Goal: Navigation & Orientation: Understand site structure

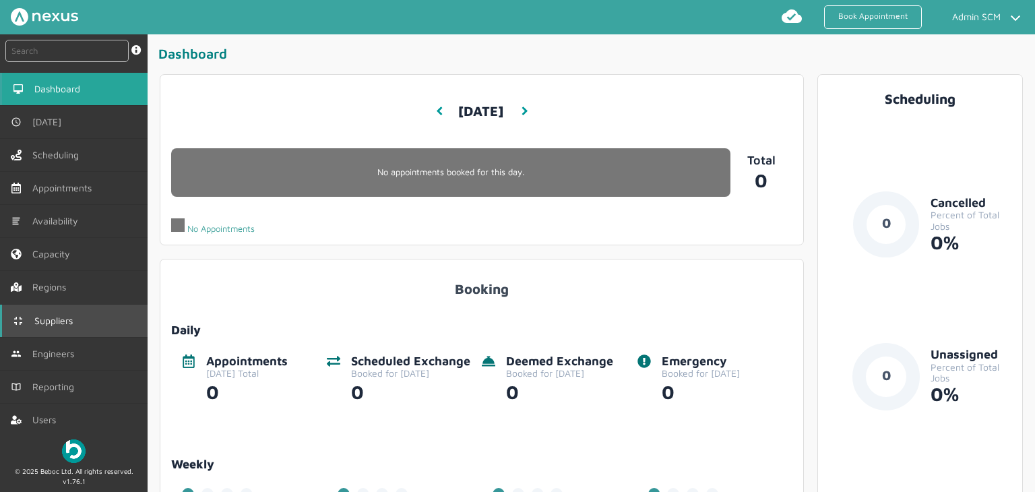
click at [73, 319] on span "Suppliers" at bounding box center [56, 320] width 44 height 11
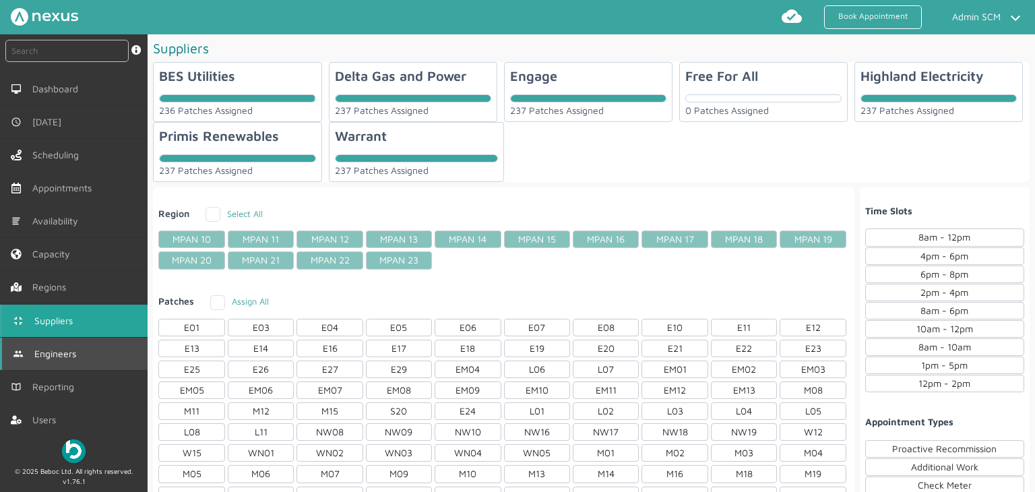
click at [73, 352] on span "Engineers" at bounding box center [57, 353] width 47 height 11
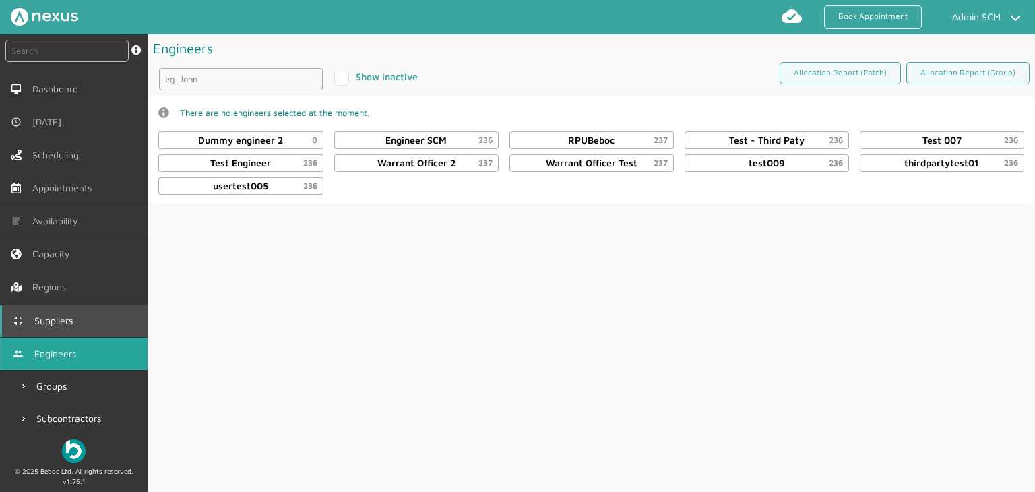
click at [59, 318] on span "Suppliers" at bounding box center [56, 320] width 44 height 11
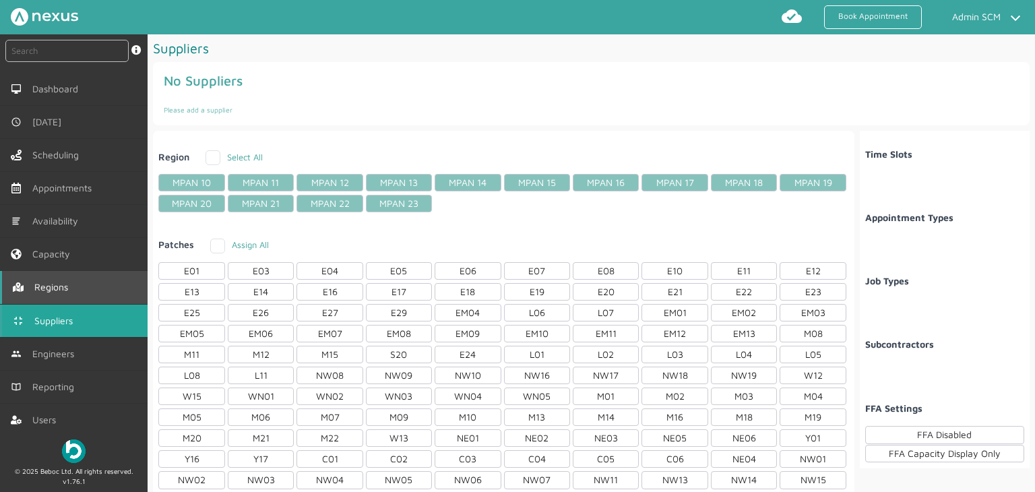
click at [64, 289] on span "Regions" at bounding box center [53, 287] width 39 height 11
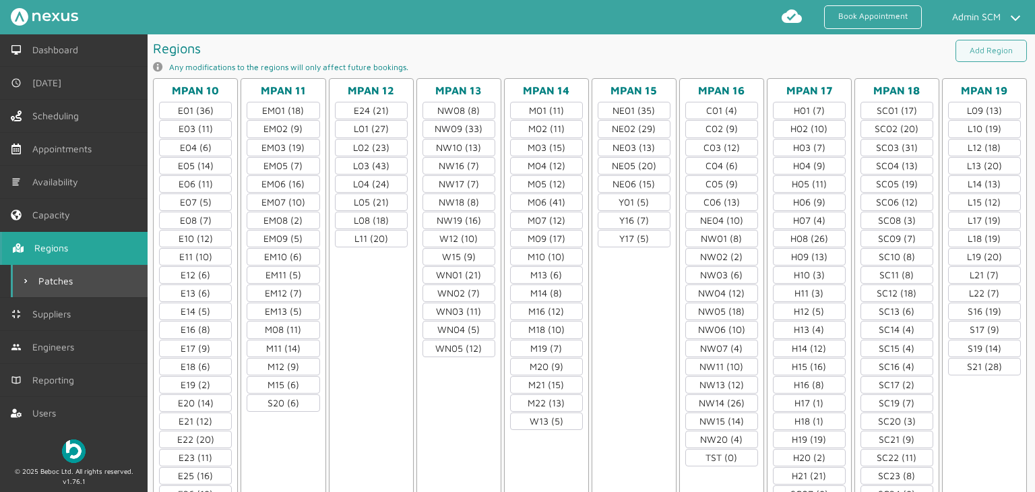
scroll to position [105, 0]
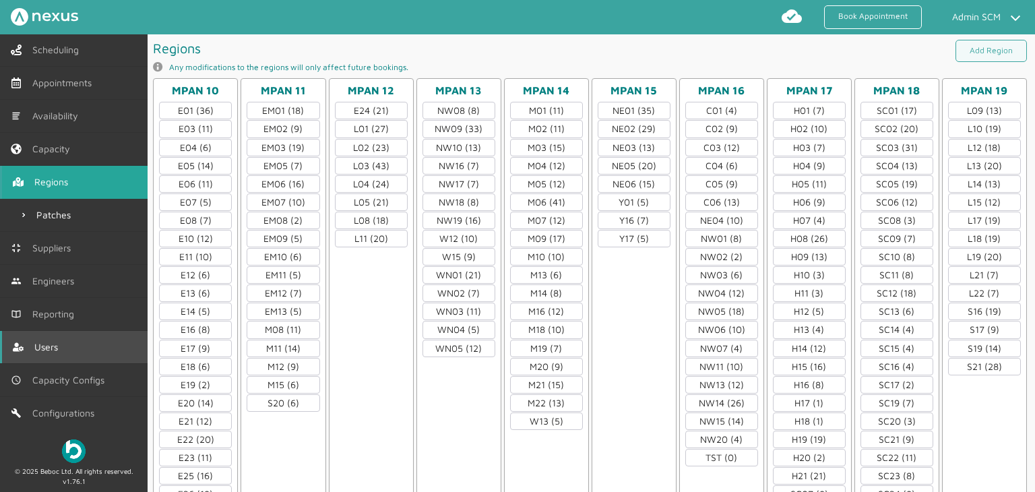
click at [64, 346] on link "Users" at bounding box center [74, 347] width 148 height 32
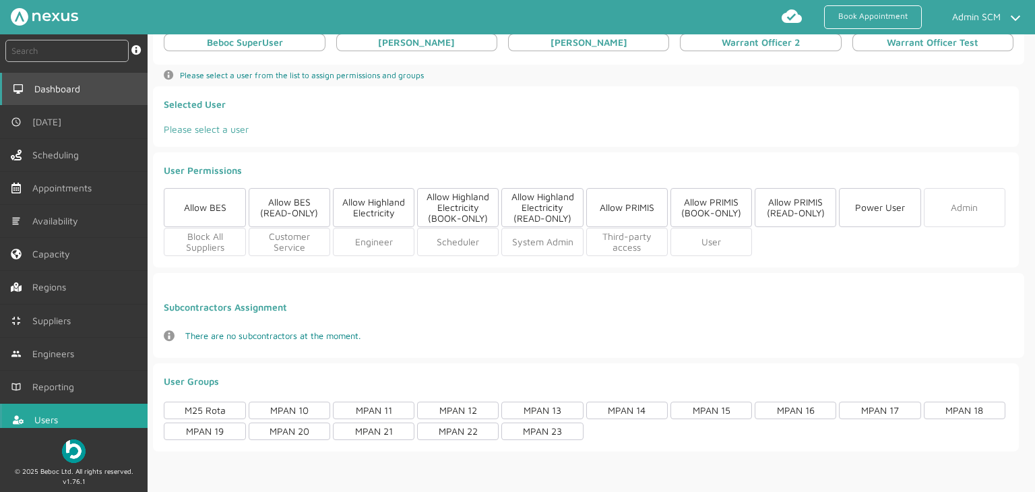
click at [77, 87] on span "Dashboard" at bounding box center [59, 89] width 51 height 11
